Goal: Information Seeking & Learning: Learn about a topic

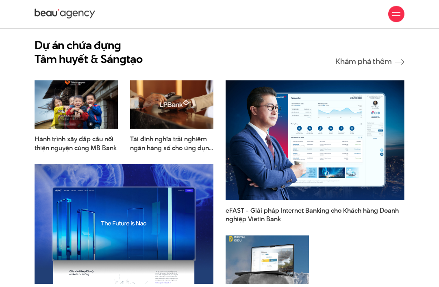
click at [397, 15] on span at bounding box center [396, 15] width 8 height 1
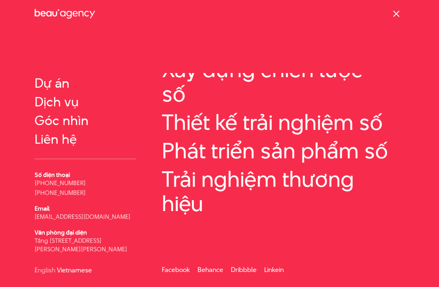
scroll to position [41, 0]
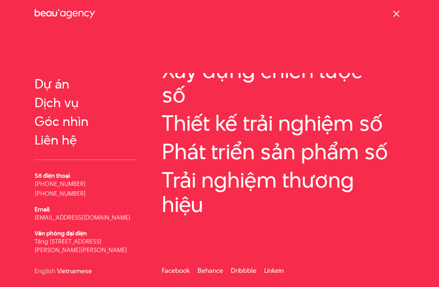
click at [85, 121] on link "Góc nhìn" at bounding box center [86, 121] width 102 height 15
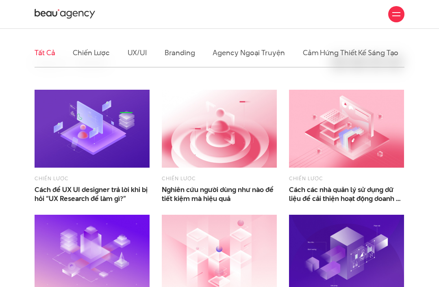
scroll to position [164, 0]
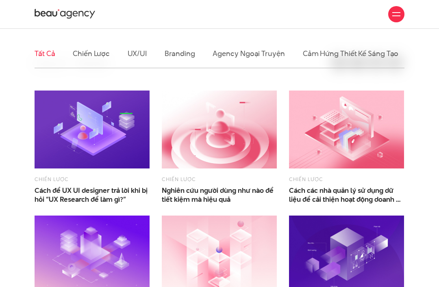
click at [83, 65] on li "Chiến lược" at bounding box center [91, 53] width 37 height 28
click at [102, 53] on link "Chiến lược" at bounding box center [91, 53] width 37 height 10
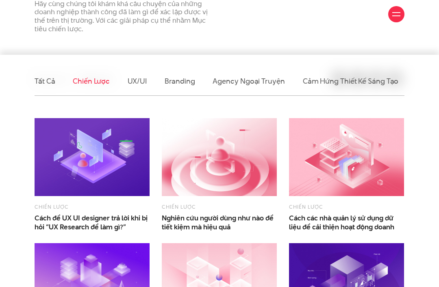
scroll to position [128, 0]
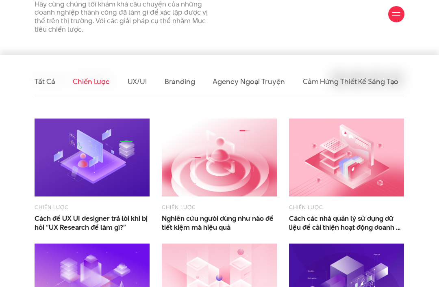
click at [138, 79] on link "UX/UI" at bounding box center [138, 81] width 20 height 10
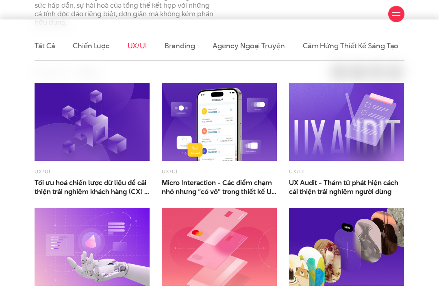
scroll to position [215, 0]
click at [375, 44] on link "Cảm hứng thiết kế sáng tạo" at bounding box center [351, 46] width 96 height 10
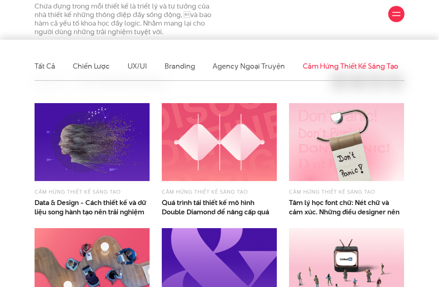
scroll to position [182, 0]
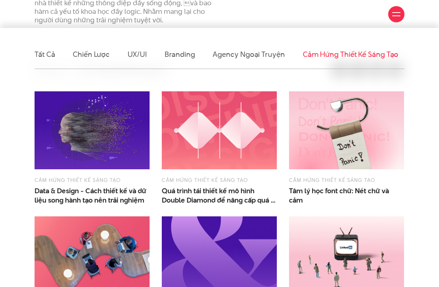
click at [268, 65] on li "Agency ngoại truyện" at bounding box center [249, 54] width 72 height 28
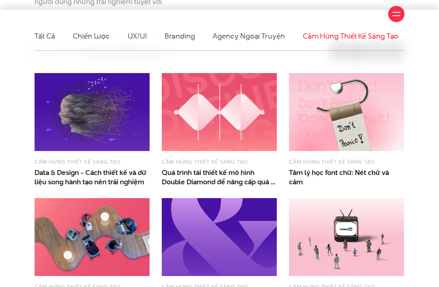
scroll to position [210, 0]
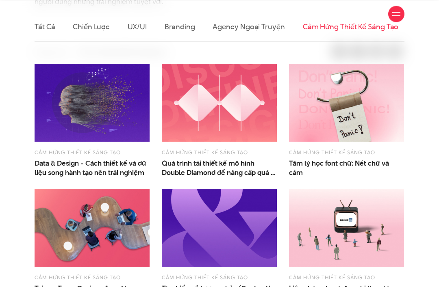
click at [261, 28] on link "Agency ngoại truyện" at bounding box center [249, 27] width 72 height 10
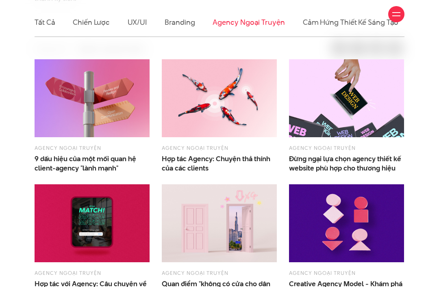
scroll to position [215, 0]
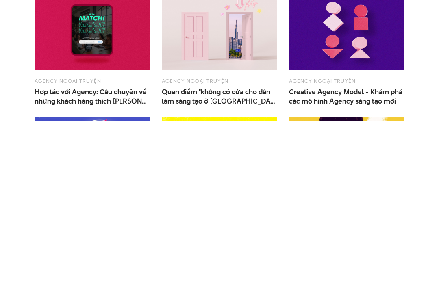
scroll to position [241, 0]
